Goal: Use online tool/utility: Utilize a website feature to perform a specific function

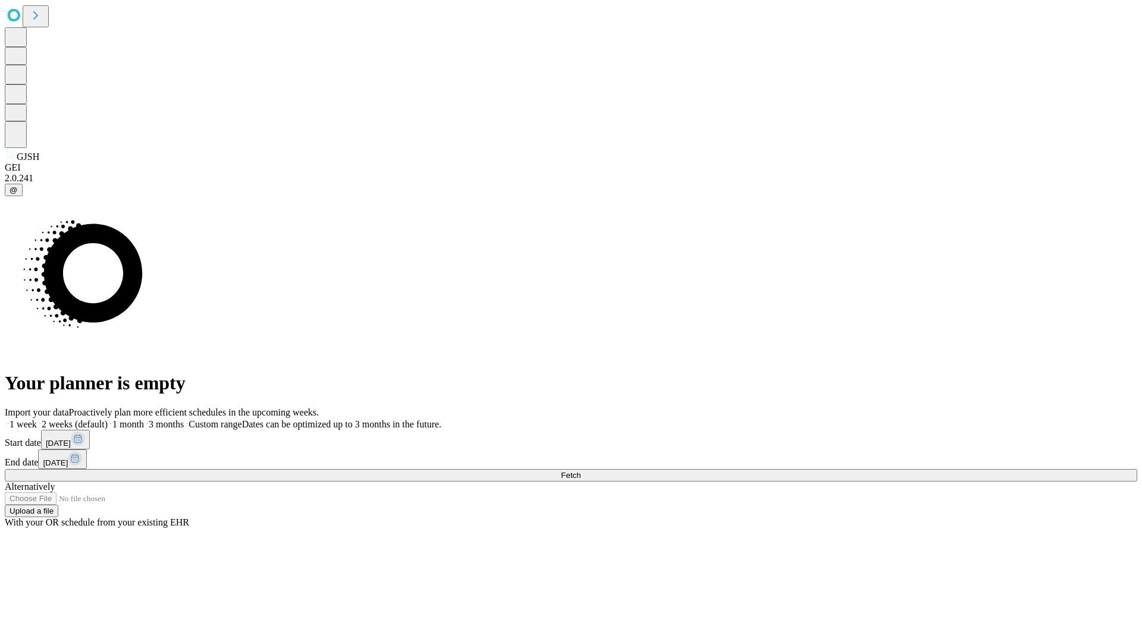
click at [580, 471] on span "Fetch" at bounding box center [571, 475] width 20 height 9
